Goal: Communication & Community: Answer question/provide support

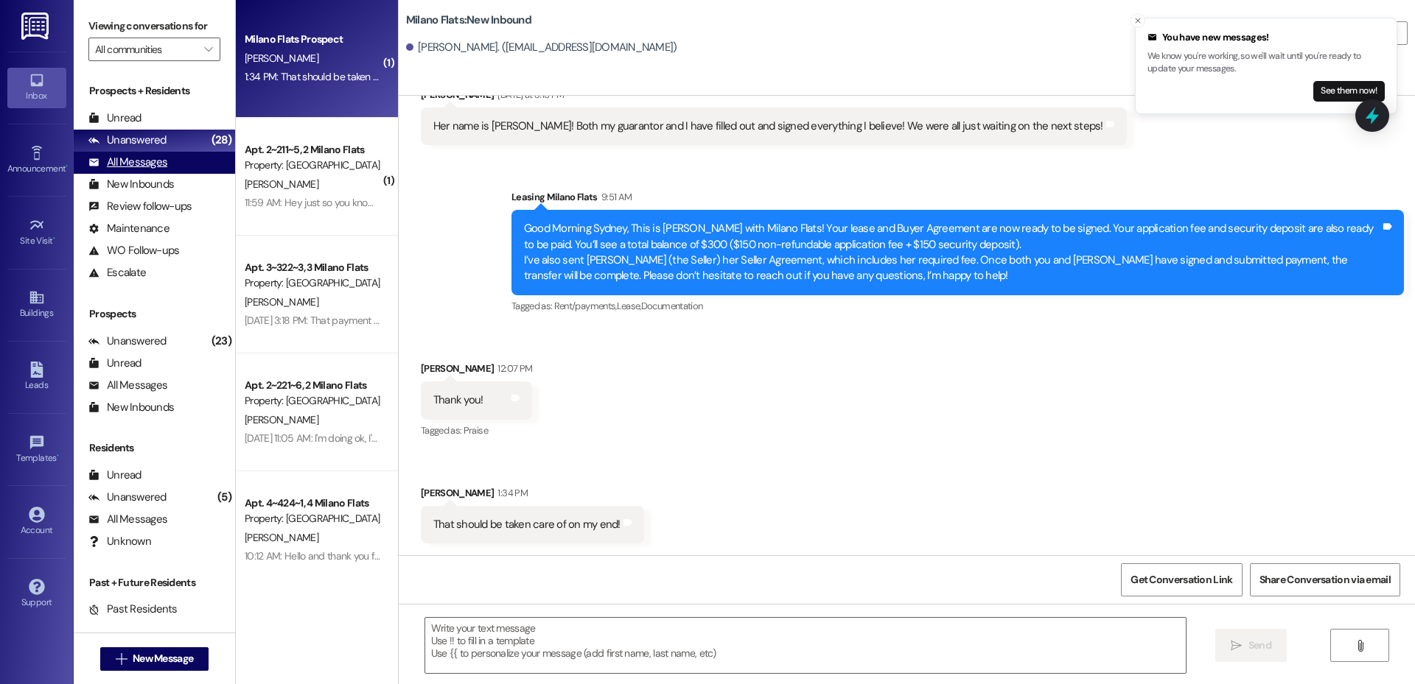
click at [169, 169] on div "All Messages (undefined)" at bounding box center [154, 163] width 161 height 22
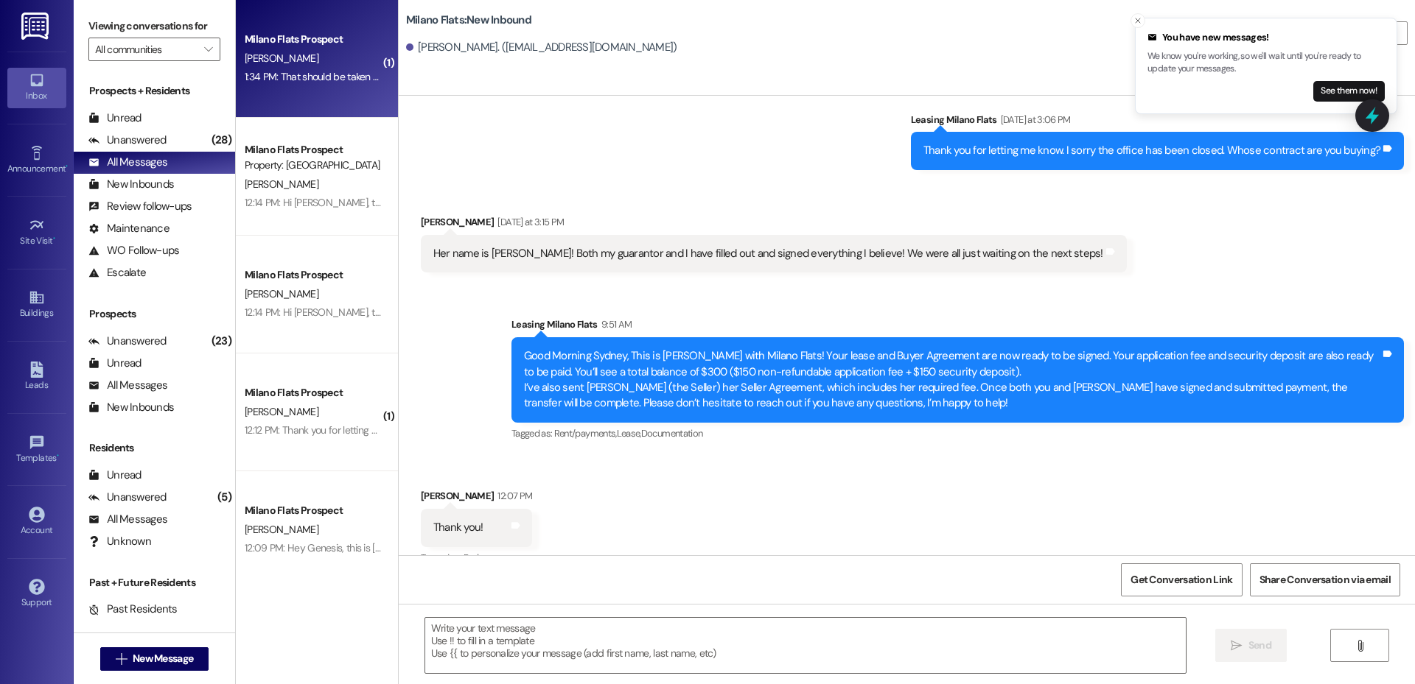
scroll to position [421, 0]
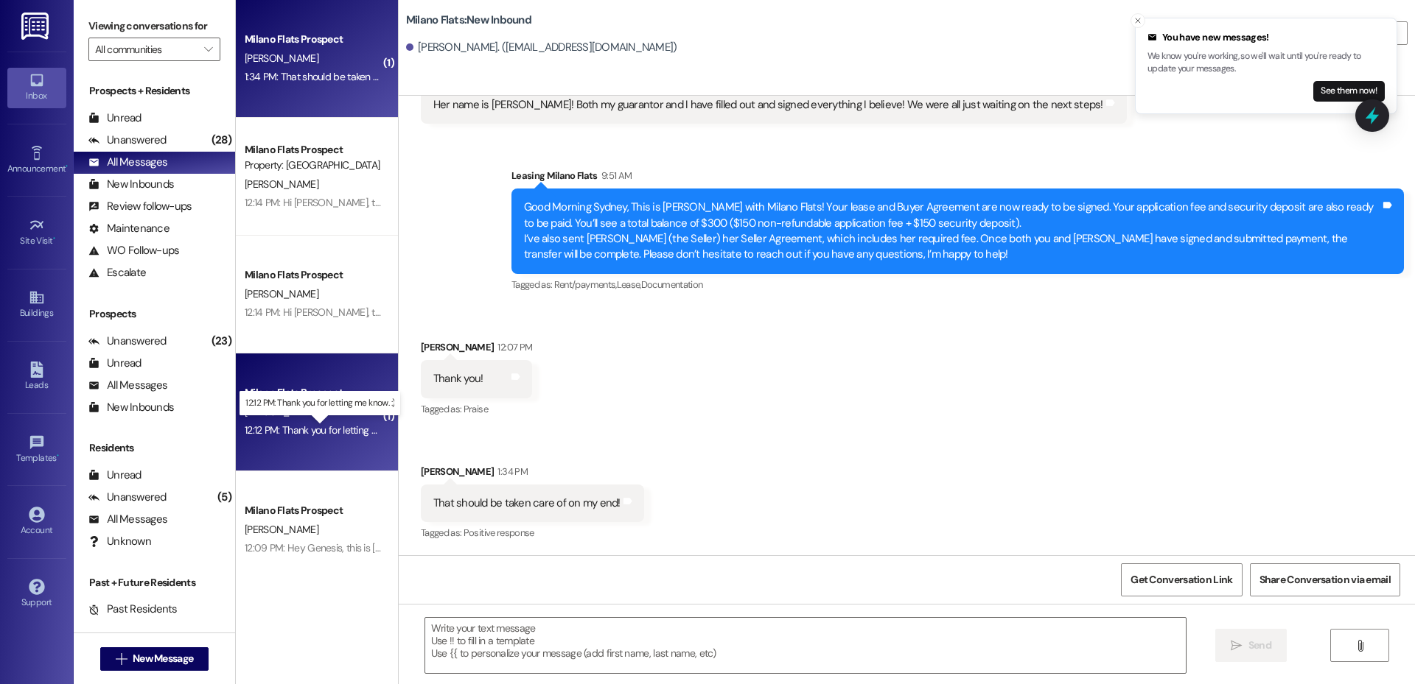
click at [307, 430] on div "12:12 PM: Thank you for letting me know. :) 12:12 PM: Thank you for letting me …" at bounding box center [332, 430] width 175 height 13
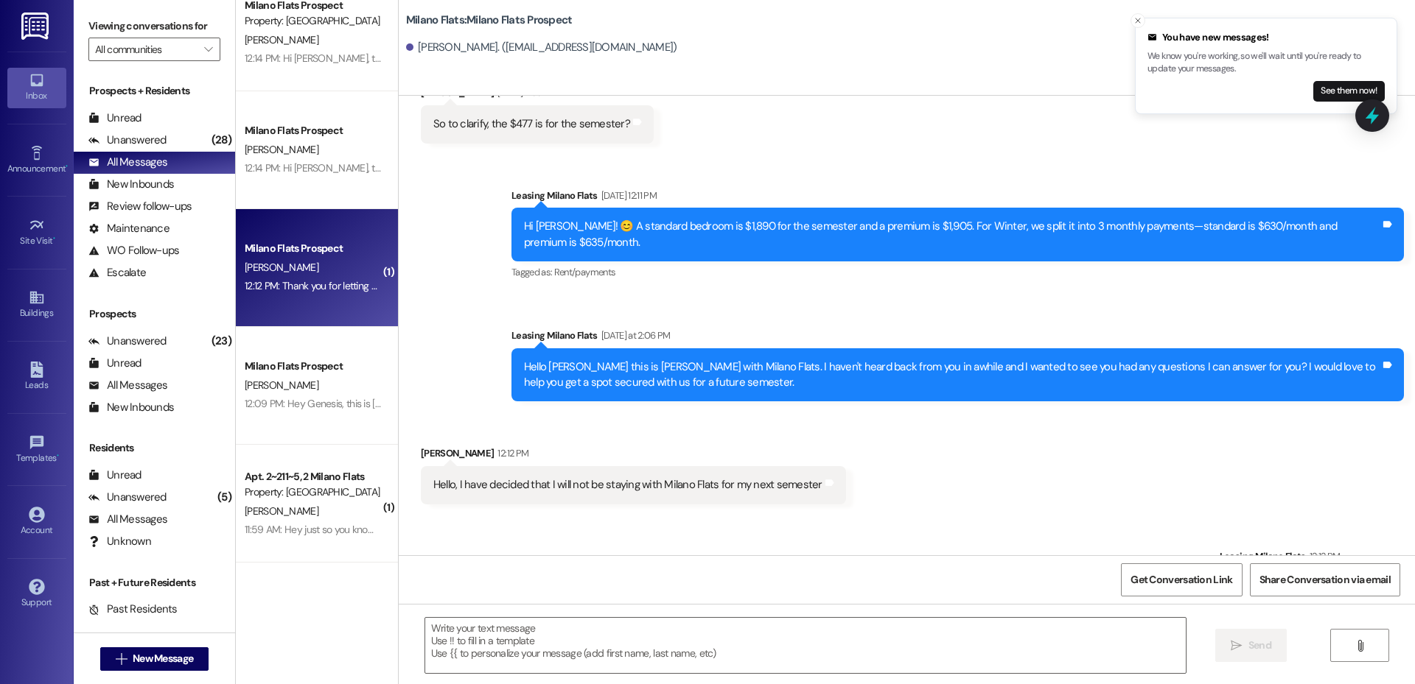
scroll to position [172, 0]
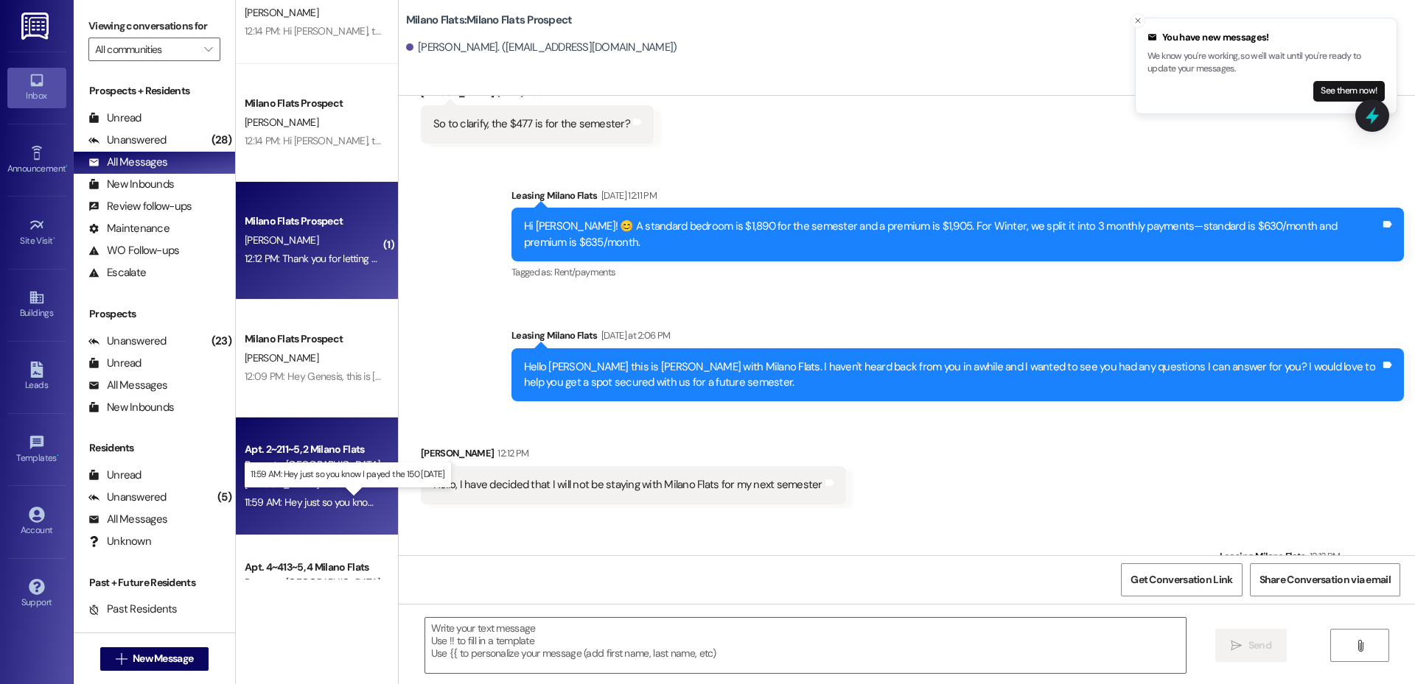
click at [339, 502] on div "11:59 AM: Hey just so you know I payed the 150 [DATE] 11:59 AM: Hey just so you…" at bounding box center [359, 502] width 228 height 13
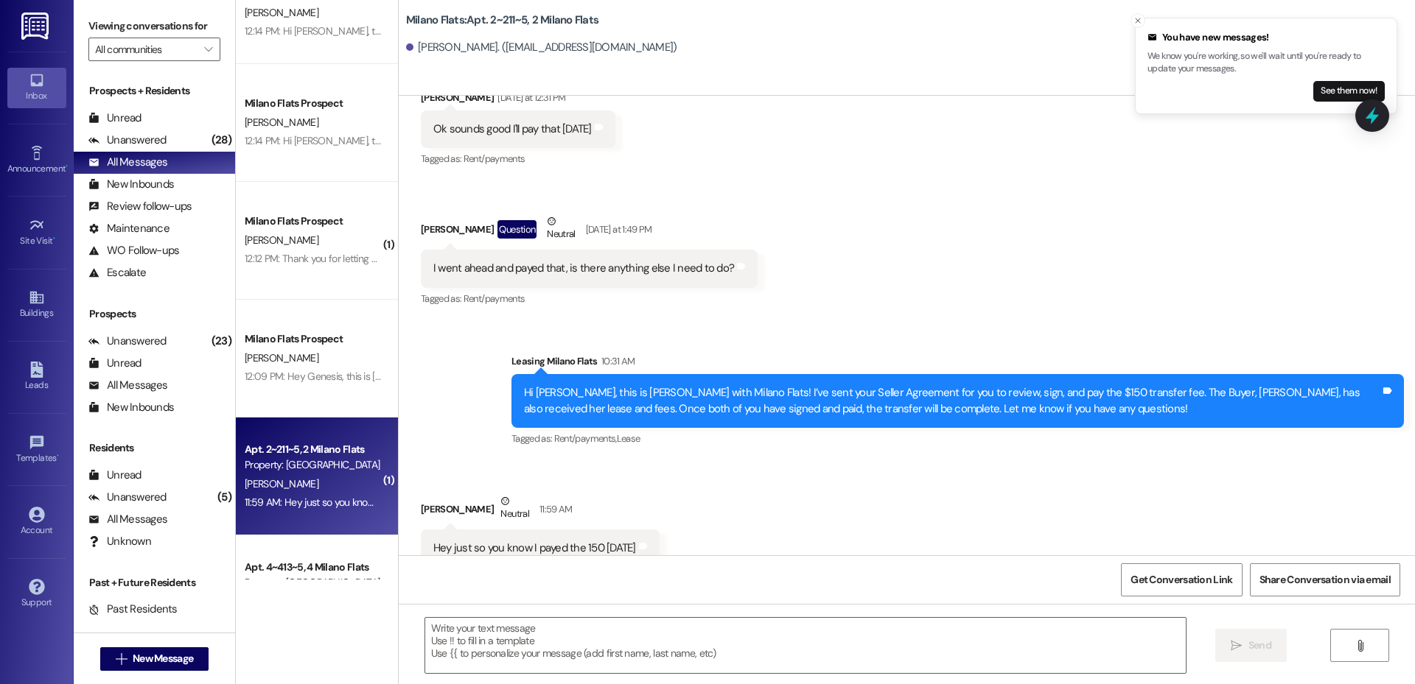
scroll to position [14566, 0]
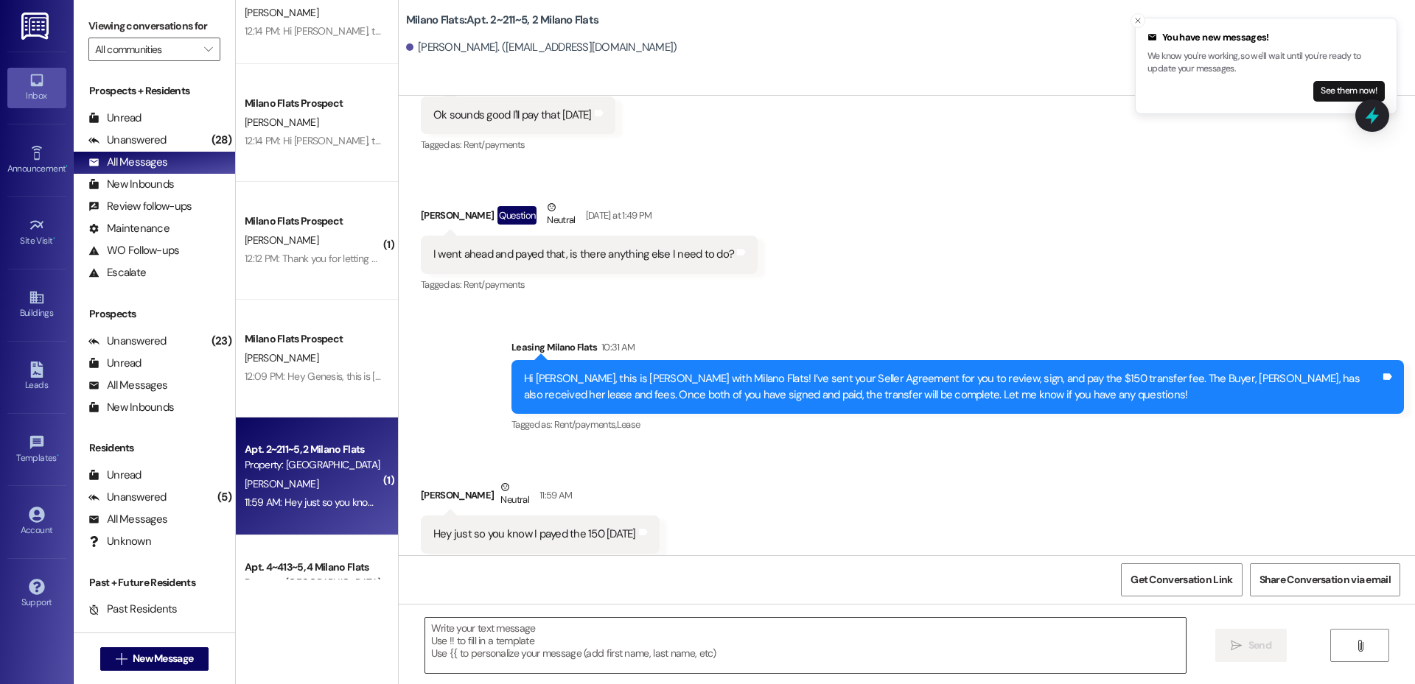
click at [541, 658] on textarea at bounding box center [805, 645] width 760 height 55
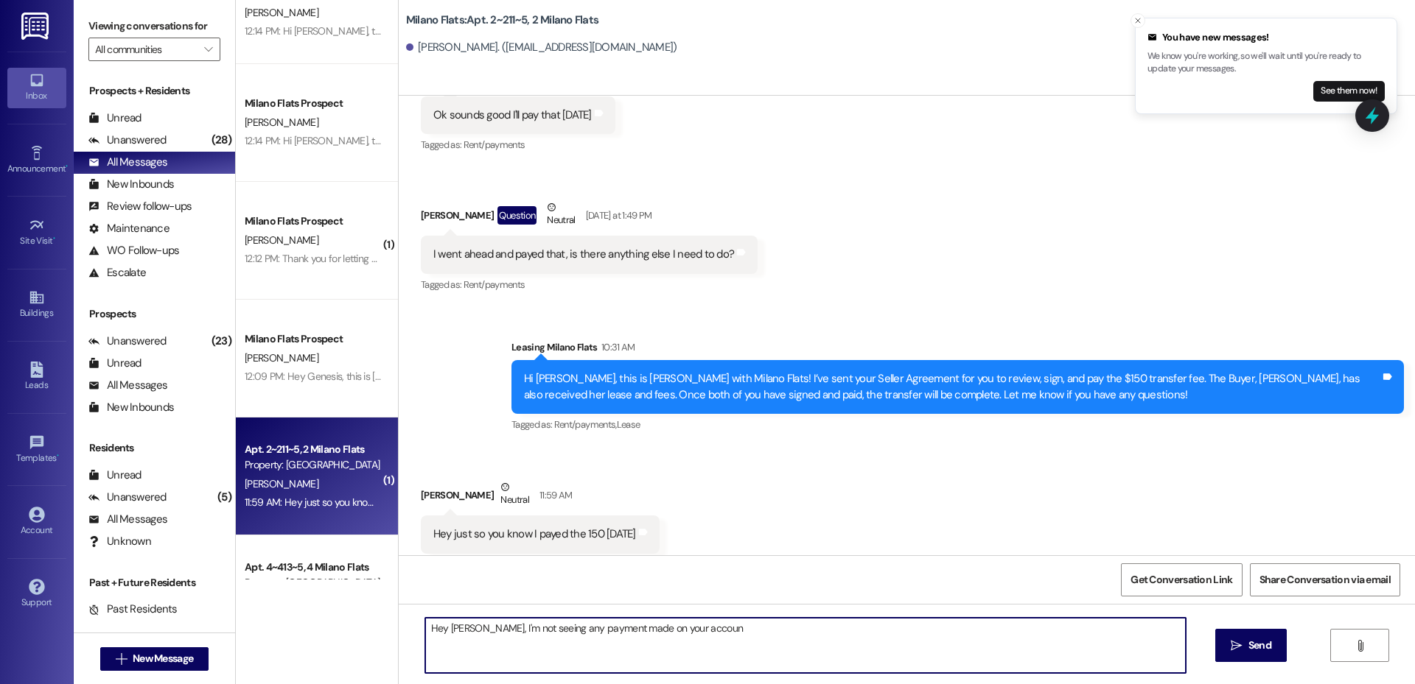
type textarea "Hey [PERSON_NAME], I'm not seeing any payment made on your account"
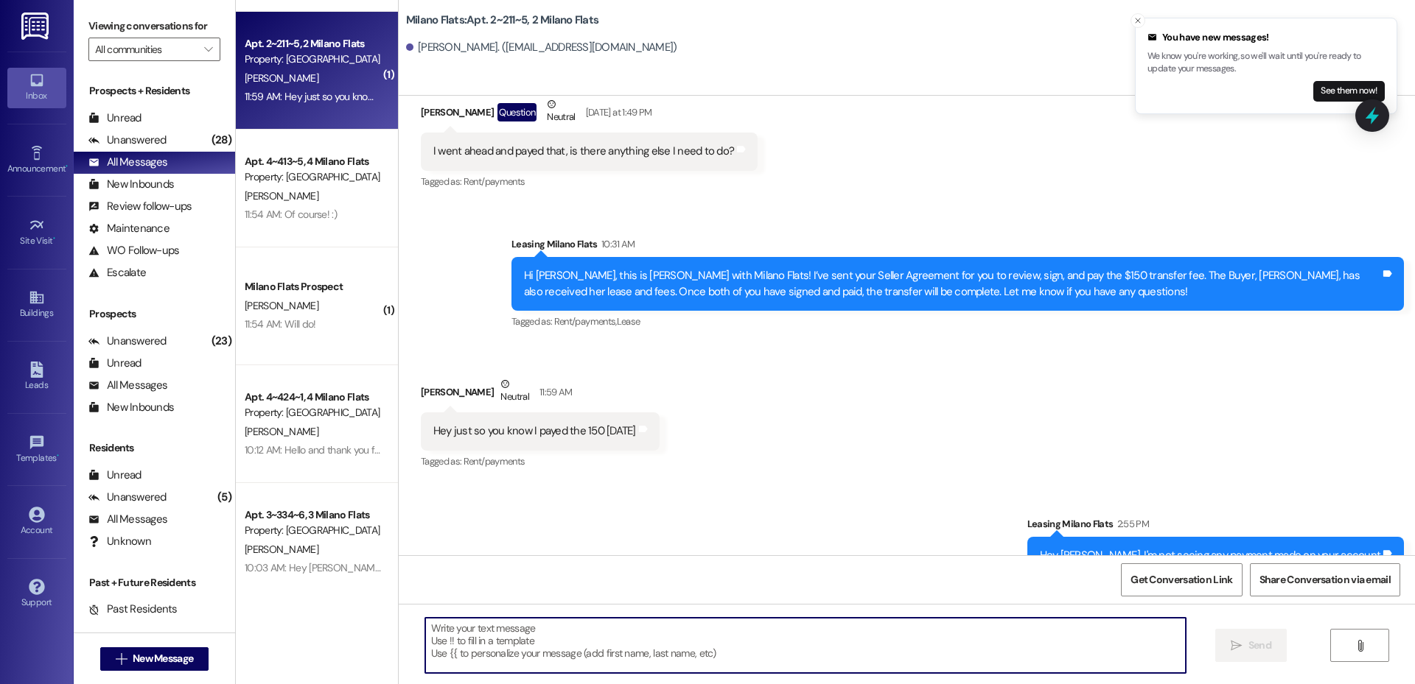
scroll to position [516, 0]
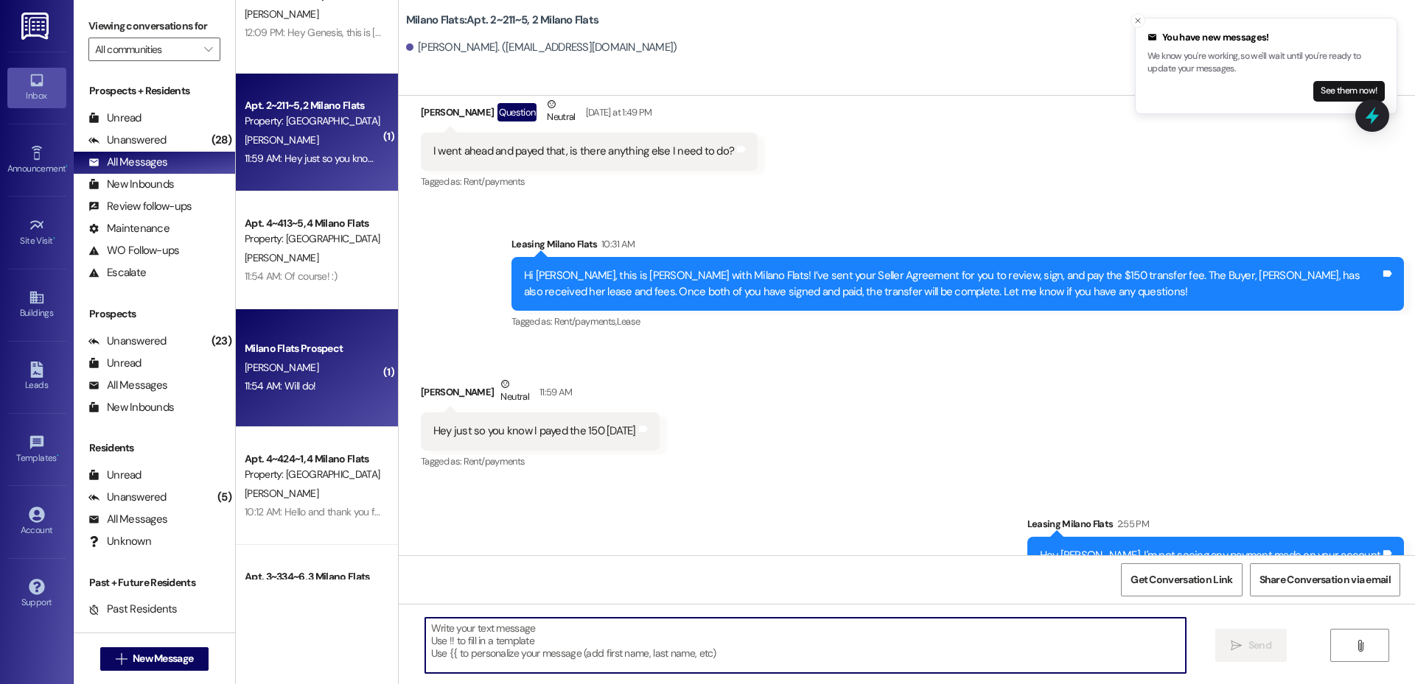
click at [301, 377] on div "11:54 AM: Will do! 11:54 AM: Will do!" at bounding box center [312, 386] width 139 height 18
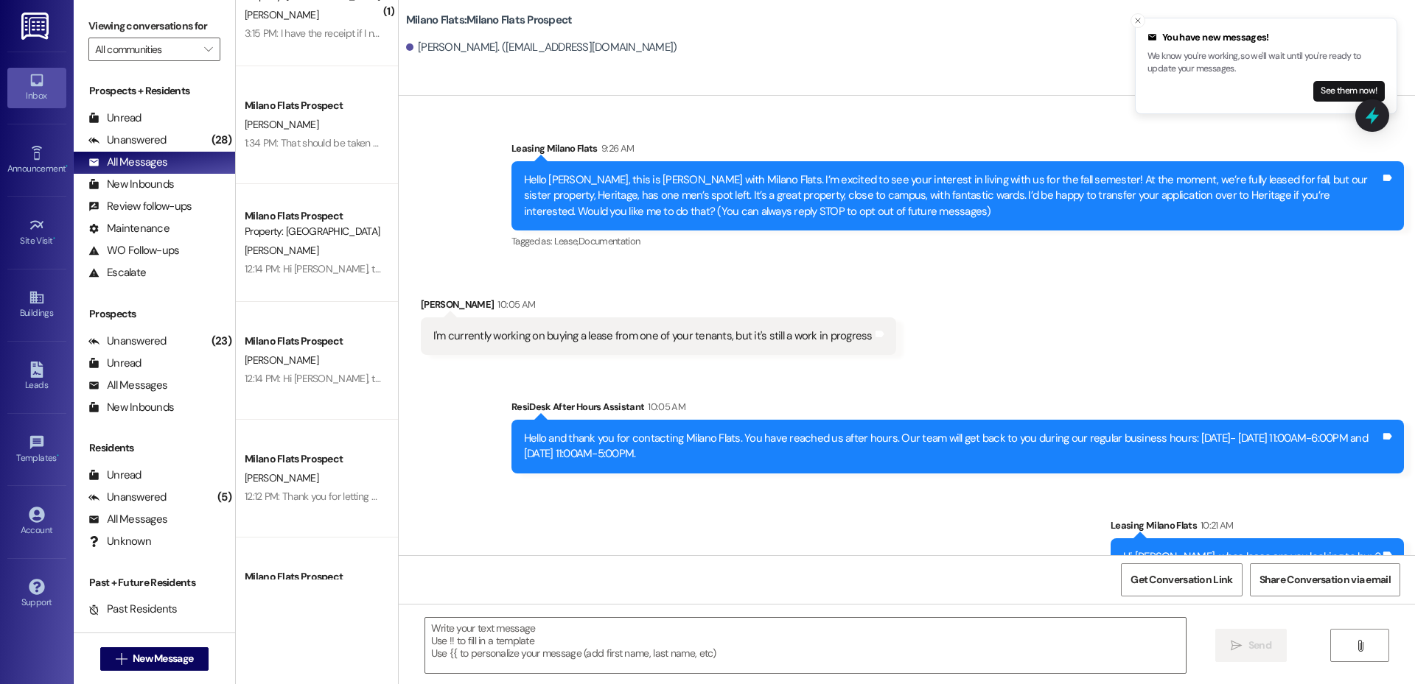
scroll to position [0, 0]
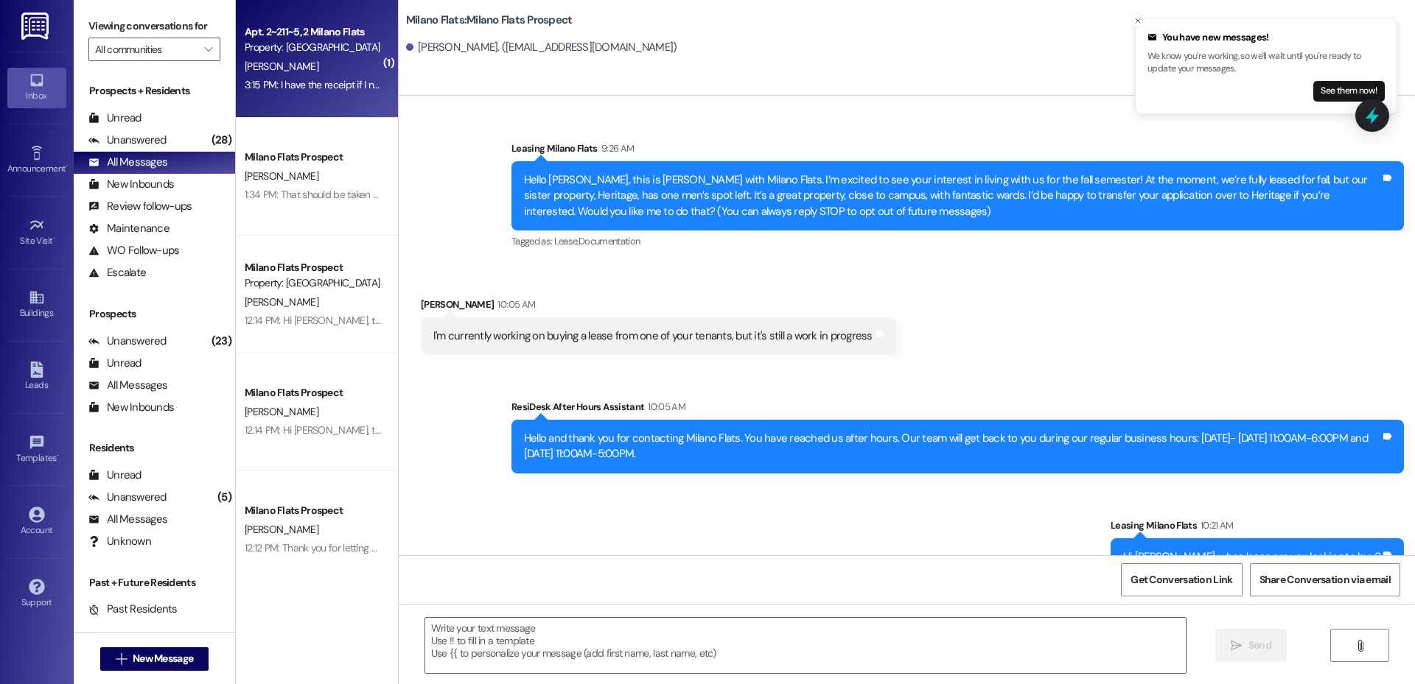
click at [281, 88] on div "3:15 PM: I have the receipt if I need to send it to you 3:15 PM: I have the rec…" at bounding box center [353, 84] width 217 height 13
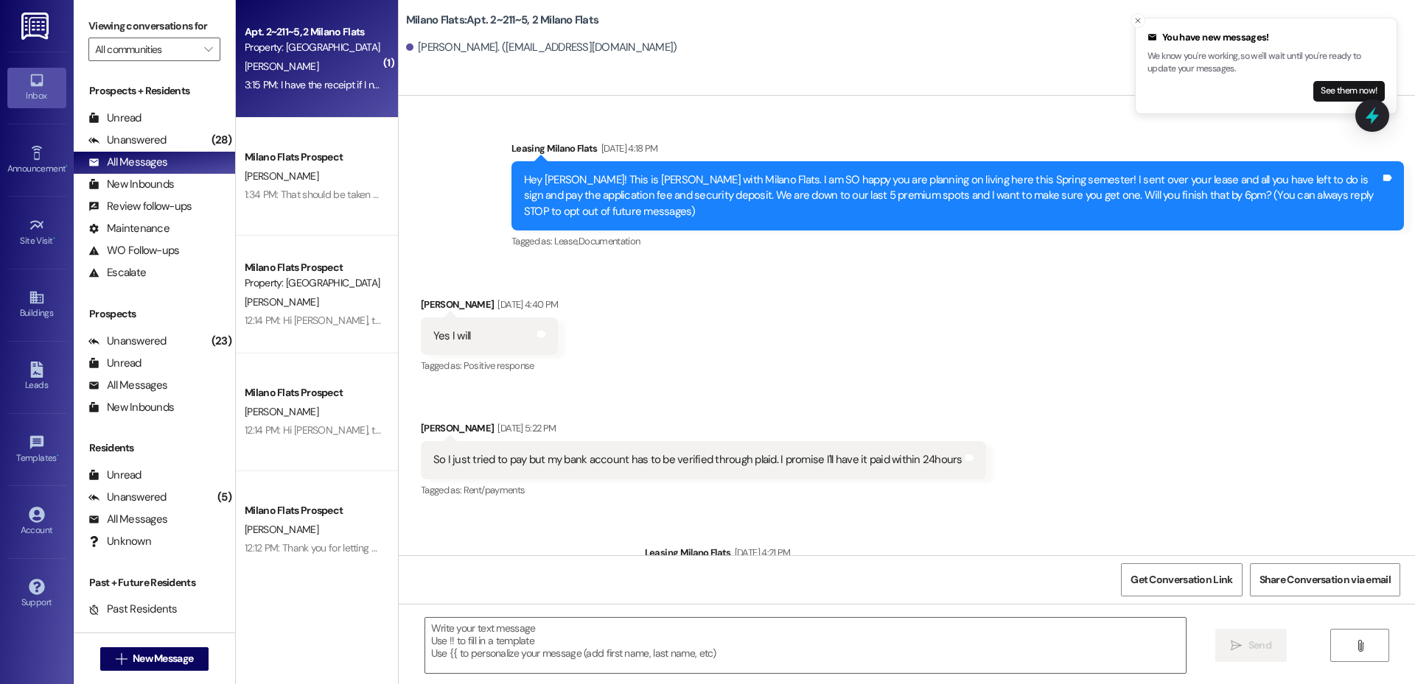
scroll to position [15688, 0]
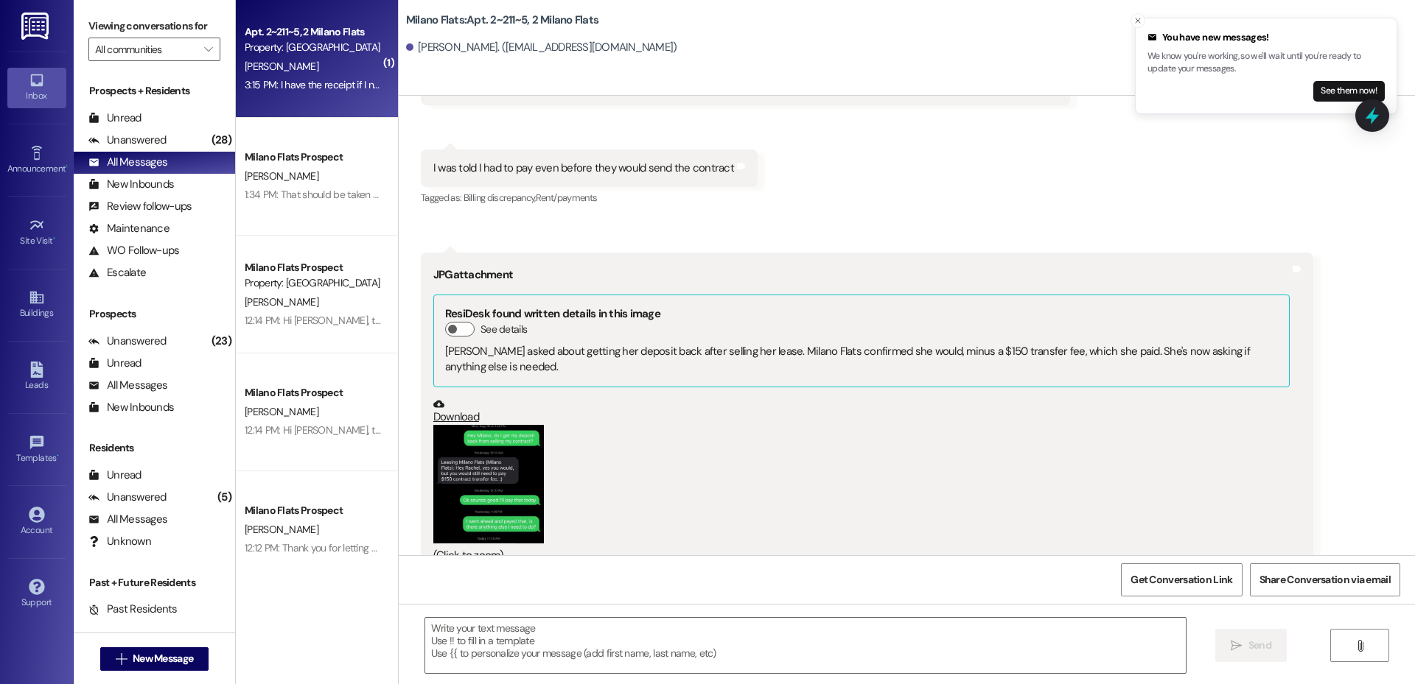
click at [519, 442] on button "Zoom image" at bounding box center [488, 484] width 111 height 119
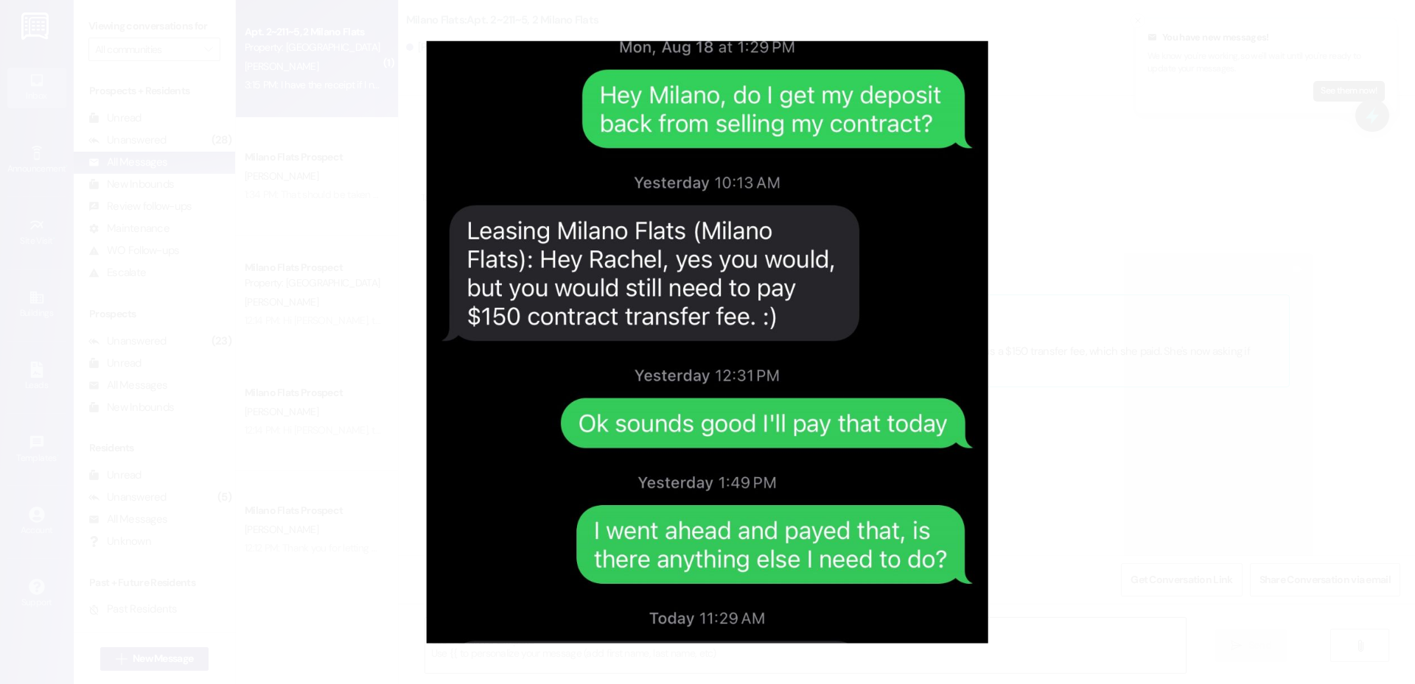
click at [800, 372] on button "Unzoom image" at bounding box center [707, 342] width 1415 height 684
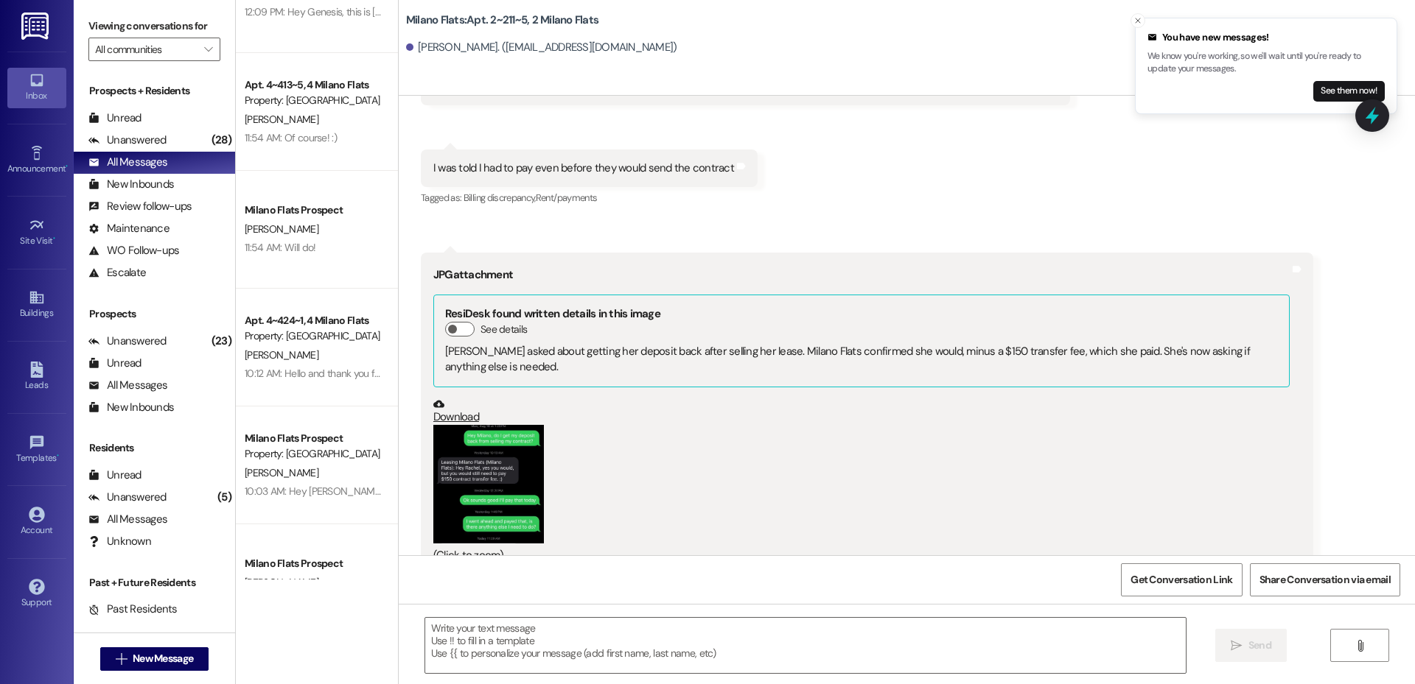
scroll to position [687, 0]
